Goal: Navigation & Orientation: Find specific page/section

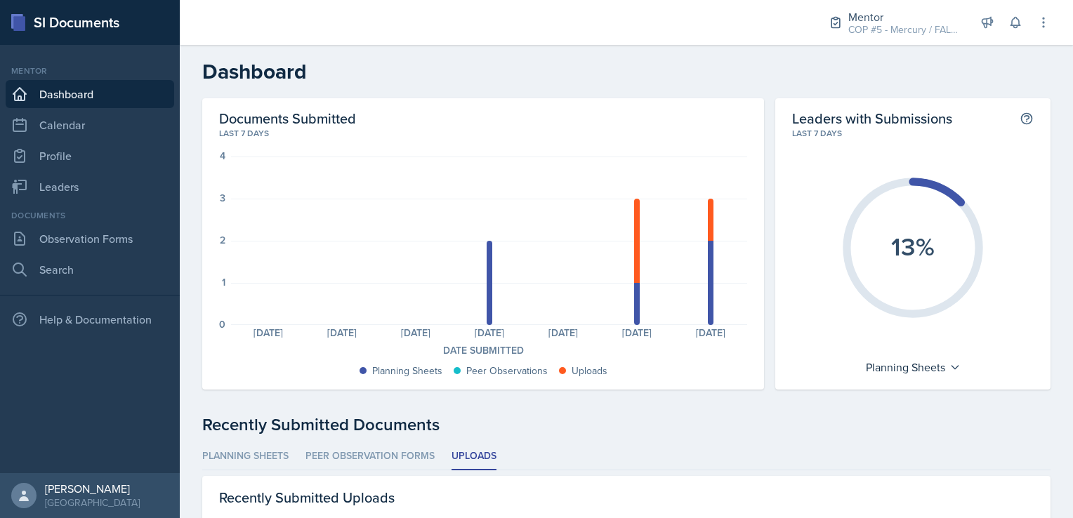
scroll to position [234, 0]
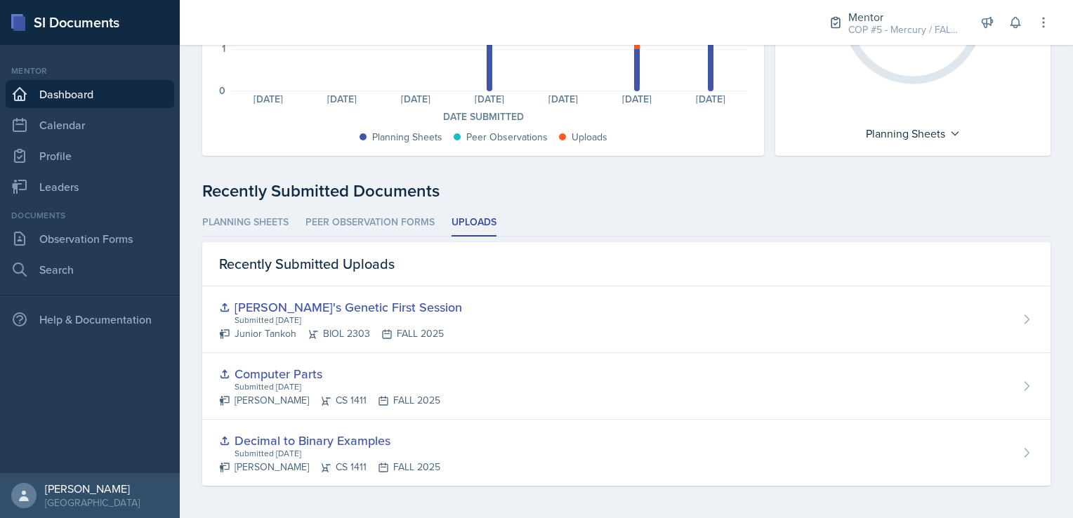
click at [246, 204] on div "Recently Submitted Documents Planning Sheets Peer Observation Forms Uploads Pla…" at bounding box center [626, 332] width 849 height 308
click at [246, 226] on li "Planning Sheets" at bounding box center [245, 222] width 86 height 27
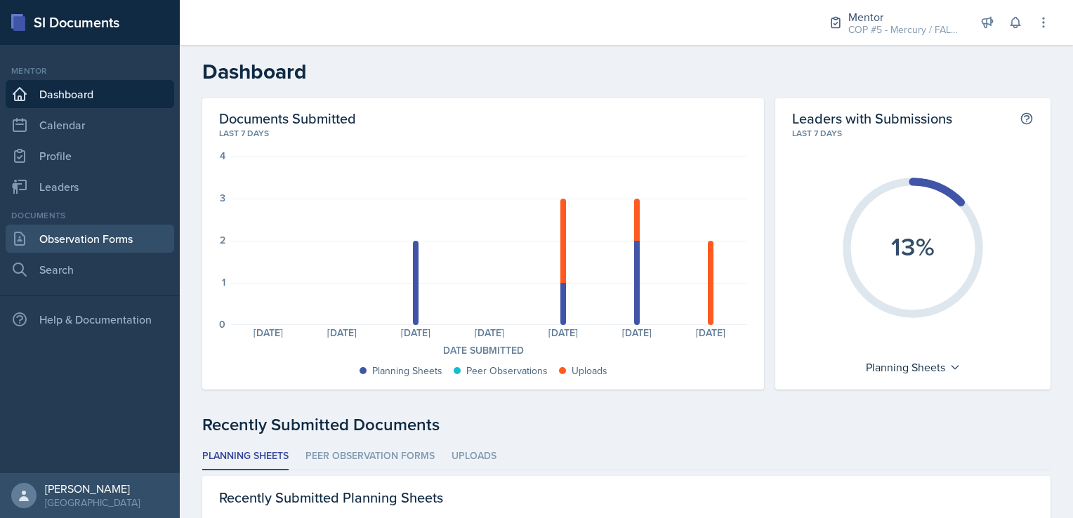
click at [100, 248] on link "Observation Forms" at bounding box center [90, 239] width 169 height 28
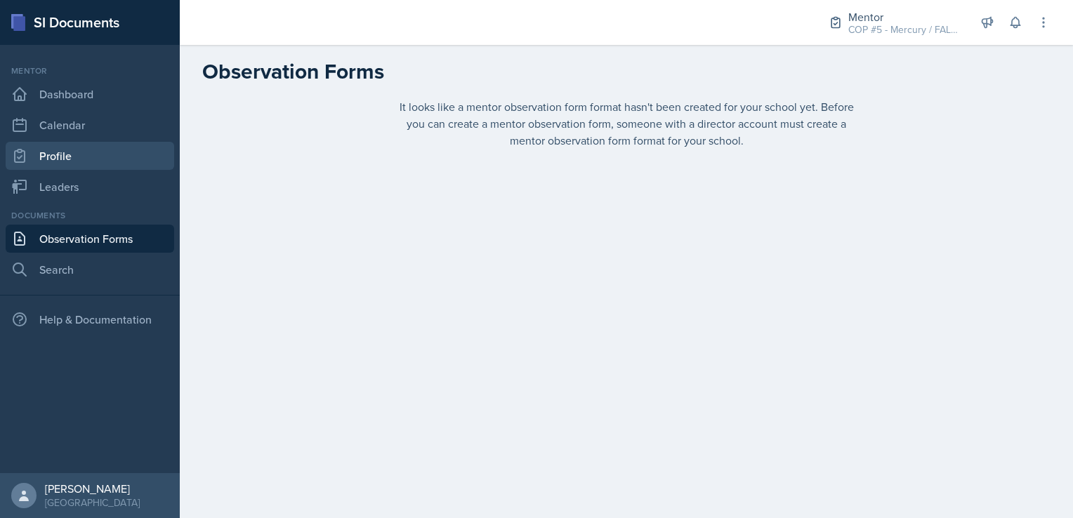
click at [65, 150] on link "Profile" at bounding box center [90, 156] width 169 height 28
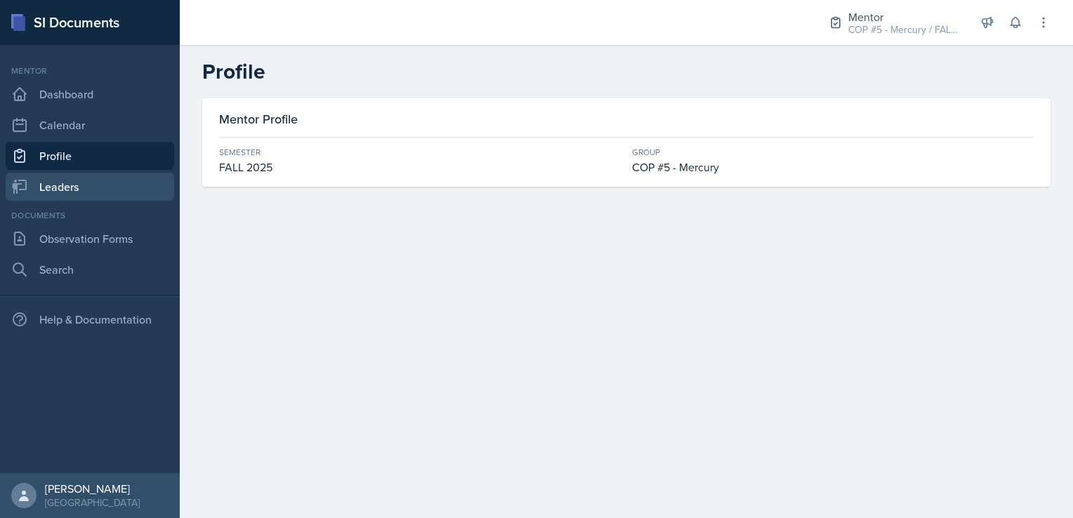
click at [81, 185] on link "Leaders" at bounding box center [90, 187] width 169 height 28
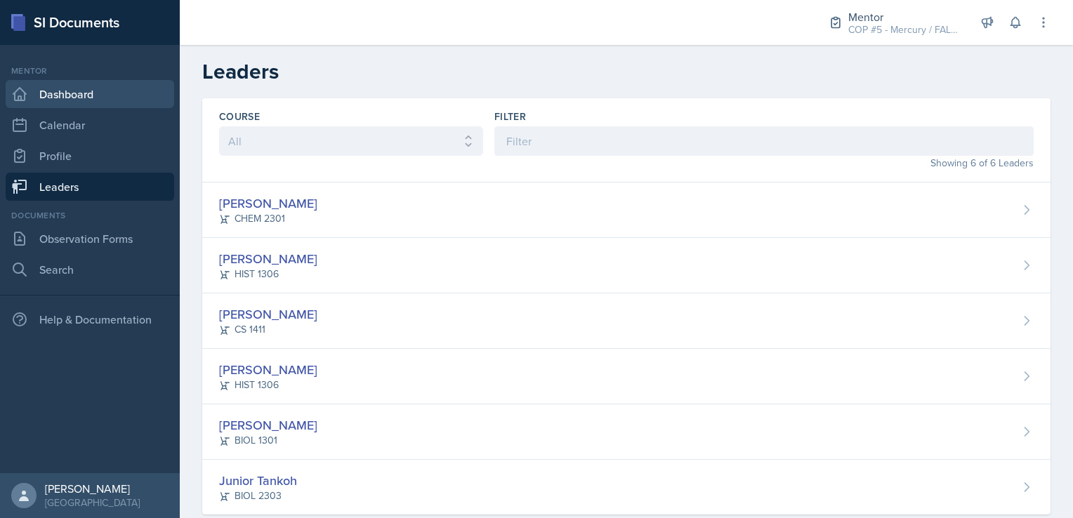
click at [70, 102] on link "Dashboard" at bounding box center [90, 94] width 169 height 28
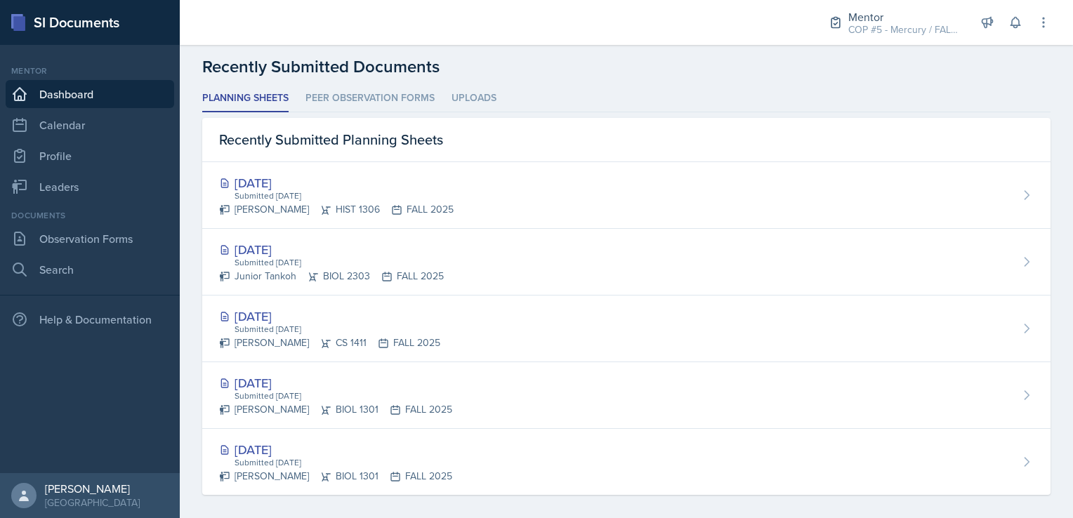
scroll to position [367, 0]
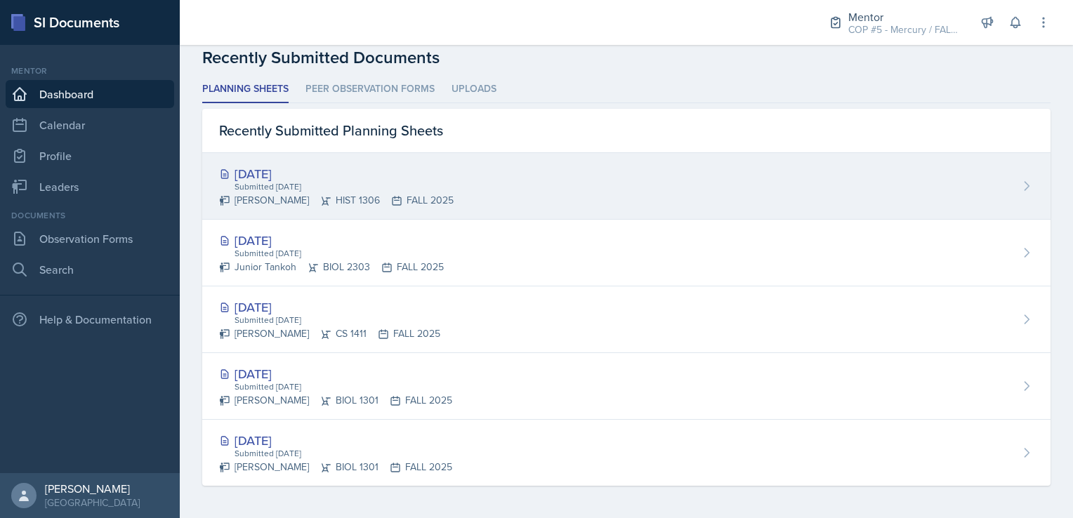
click at [294, 169] on div "[DATE]" at bounding box center [336, 173] width 235 height 19
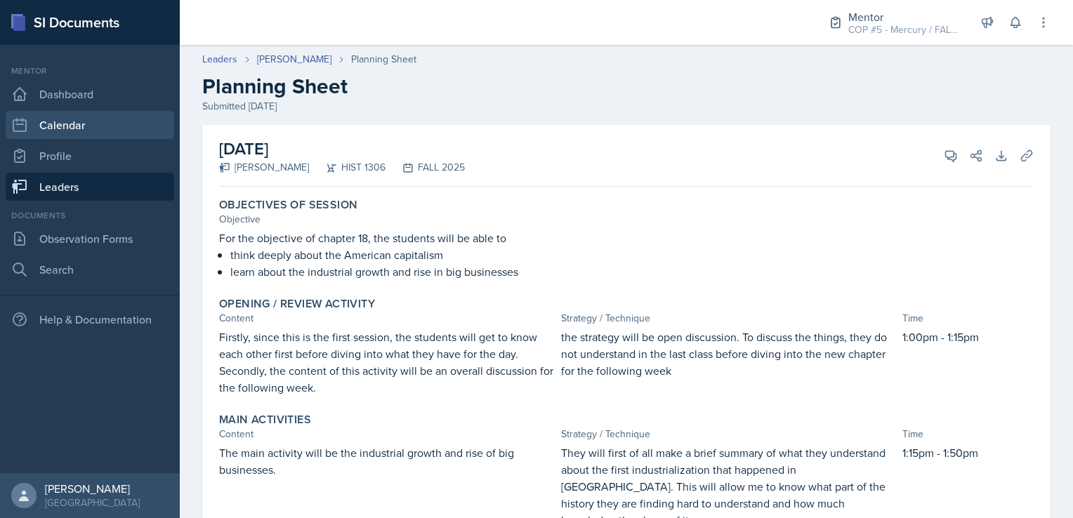
click at [24, 114] on link "Calendar" at bounding box center [90, 125] width 169 height 28
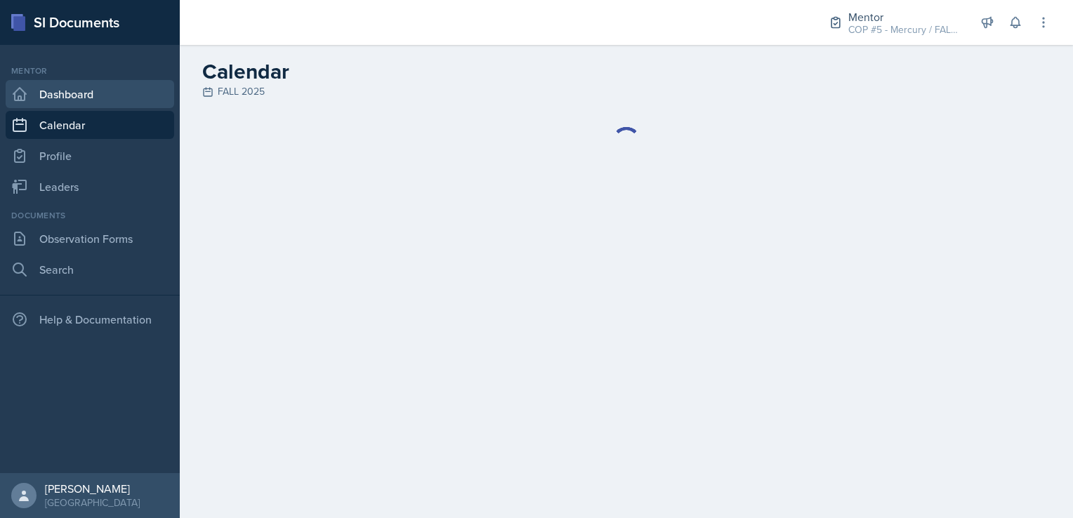
click at [20, 103] on link "Dashboard" at bounding box center [90, 94] width 169 height 28
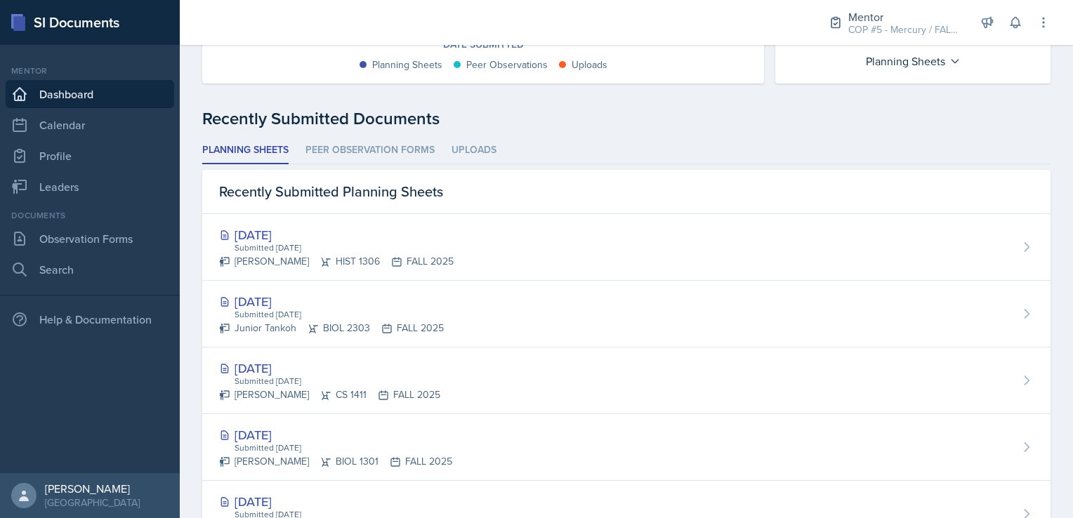
scroll to position [339, 0]
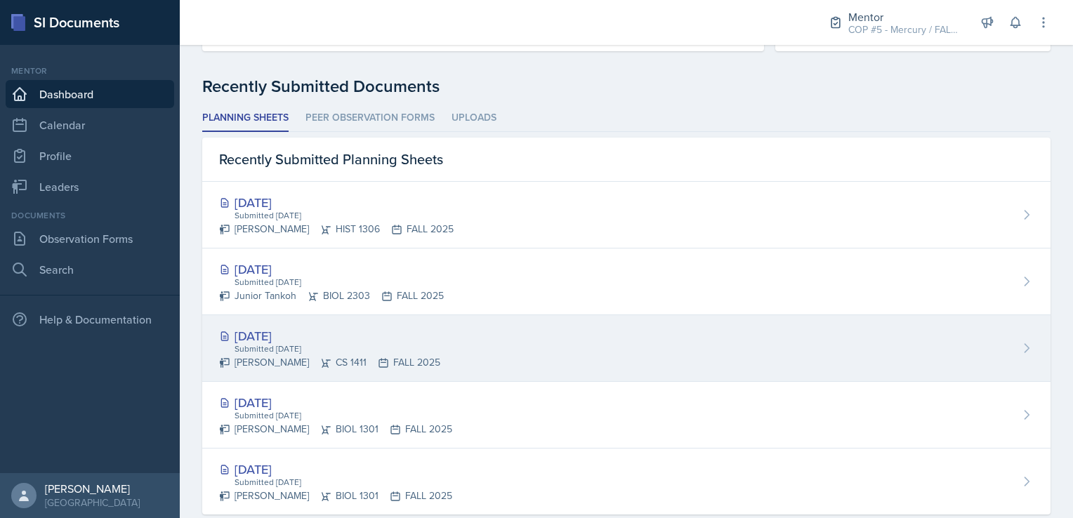
click at [292, 331] on div "[DATE]" at bounding box center [329, 336] width 221 height 19
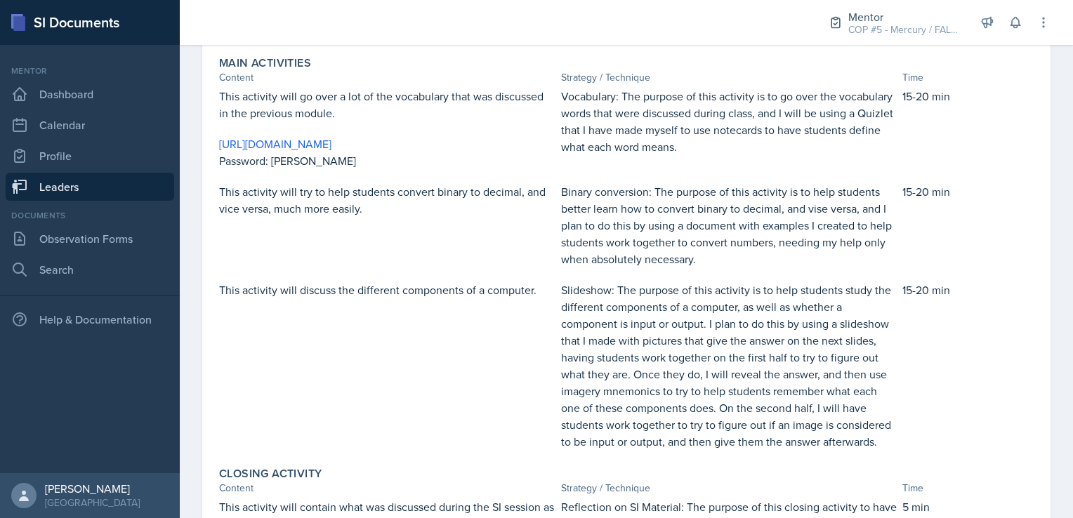
scroll to position [345, 0]
